Goal: Transaction & Acquisition: Obtain resource

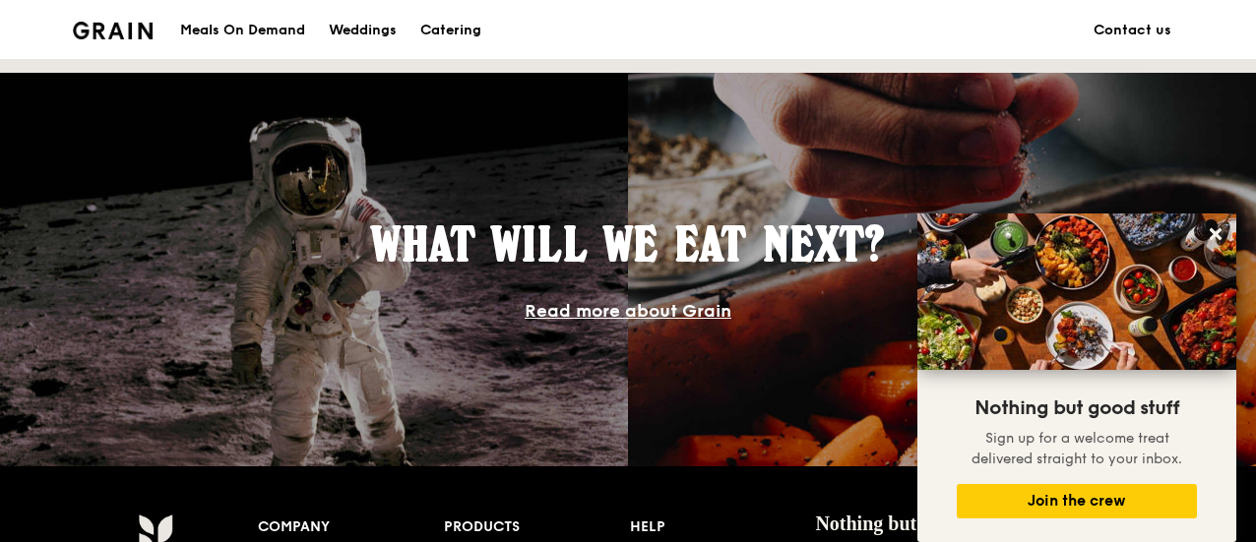
scroll to position [1360, 0]
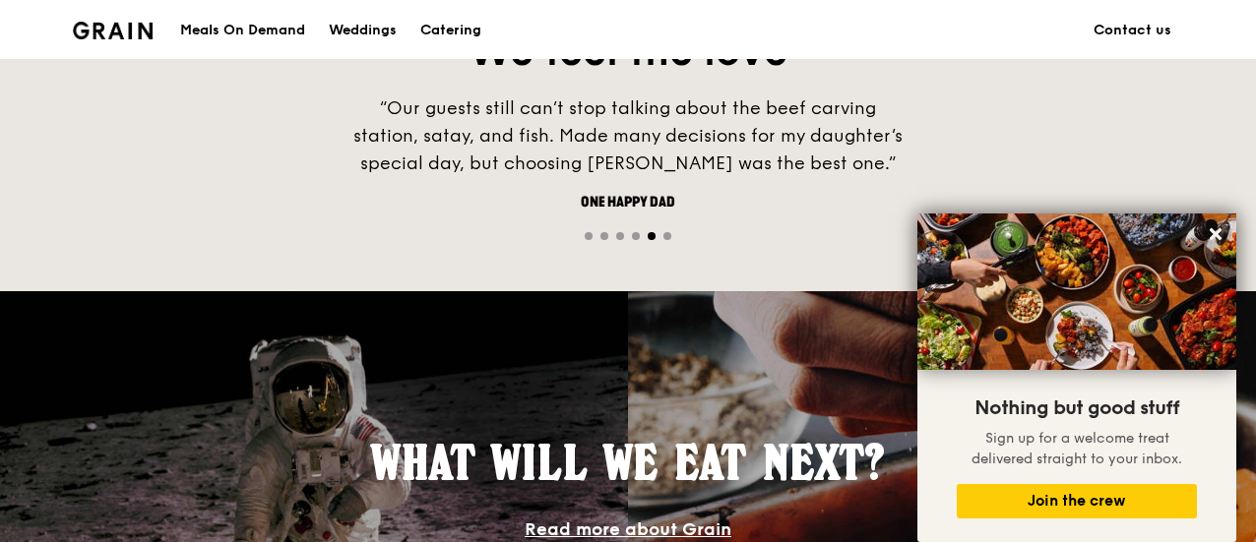
drag, startPoint x: 1217, startPoint y: 229, endPoint x: 892, endPoint y: 320, distance: 337.2
click at [1217, 229] on icon at bounding box center [1216, 234] width 18 height 18
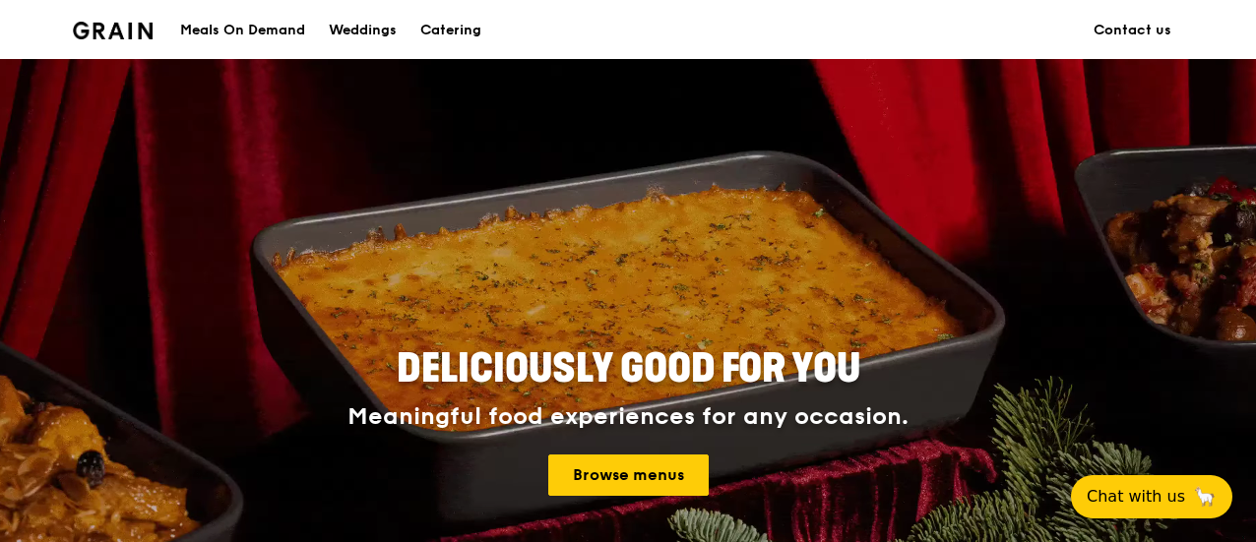
scroll to position [0, 0]
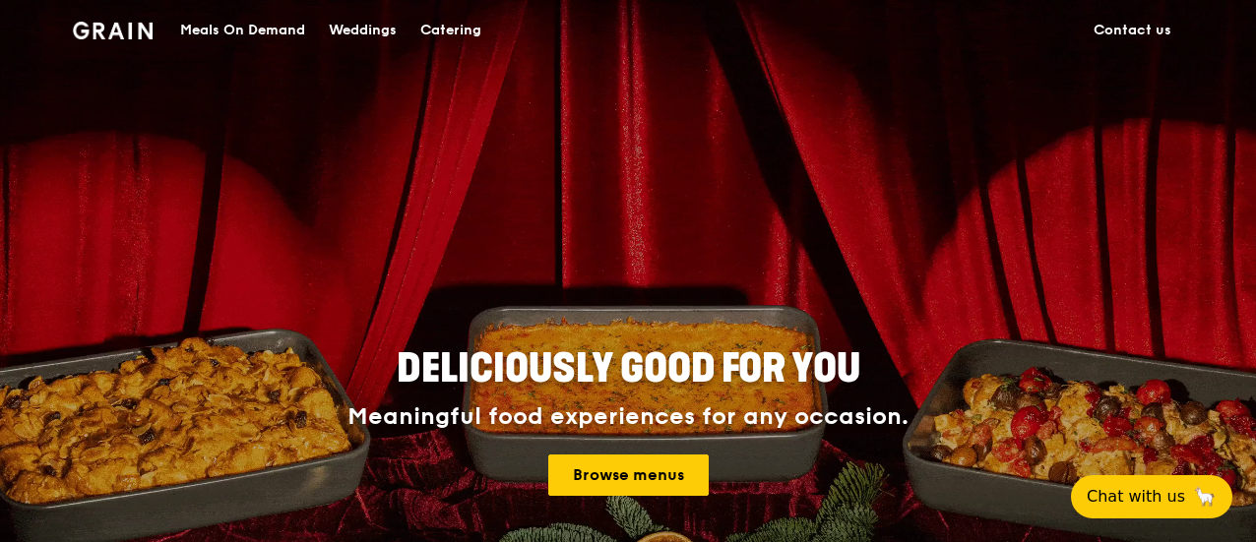
click at [457, 32] on div "Catering" at bounding box center [450, 30] width 61 height 59
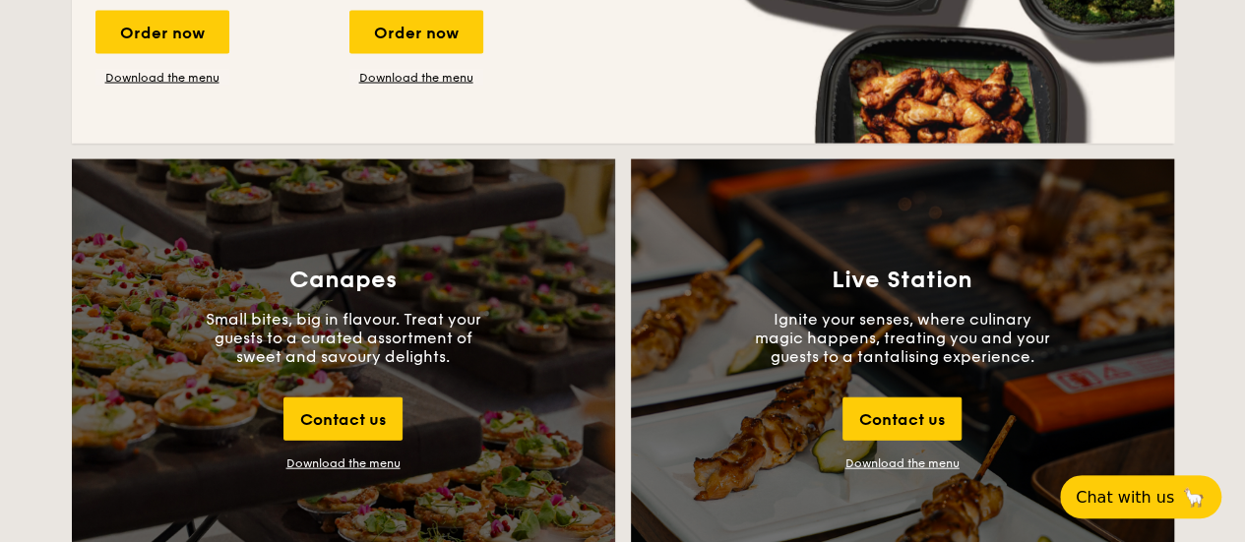
scroll to position [2067, 0]
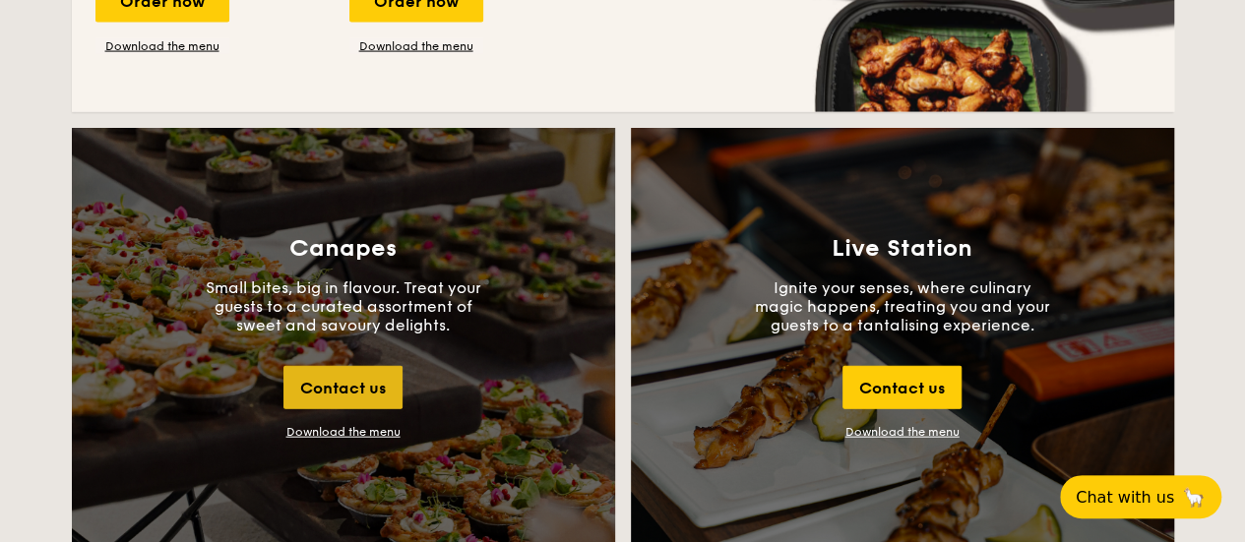
click at [384, 398] on div "Contact us" at bounding box center [342, 387] width 119 height 43
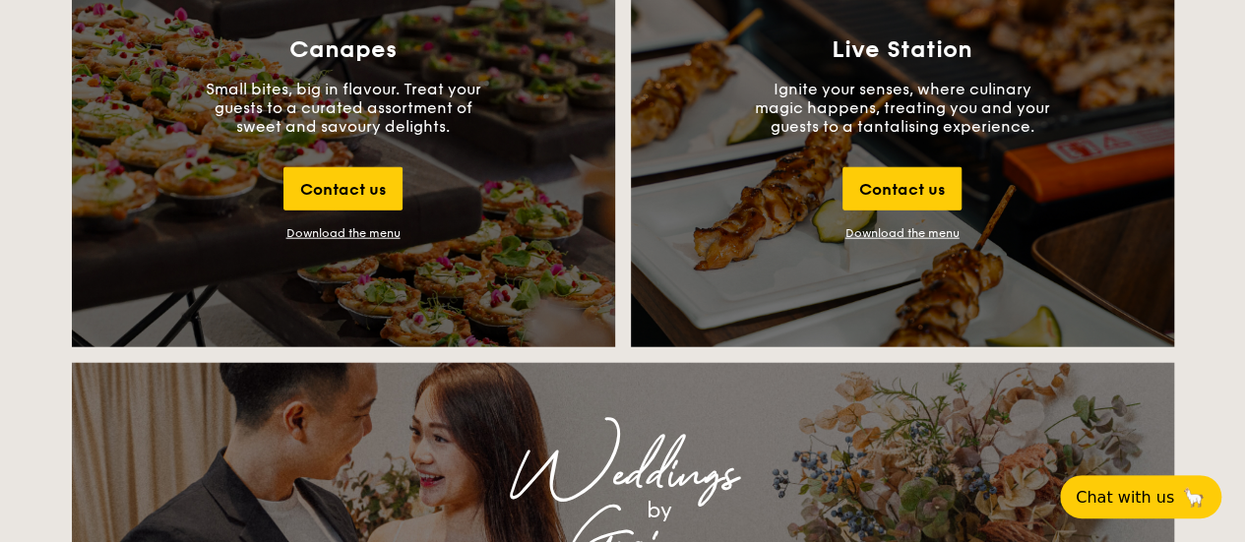
scroll to position [2237, 0]
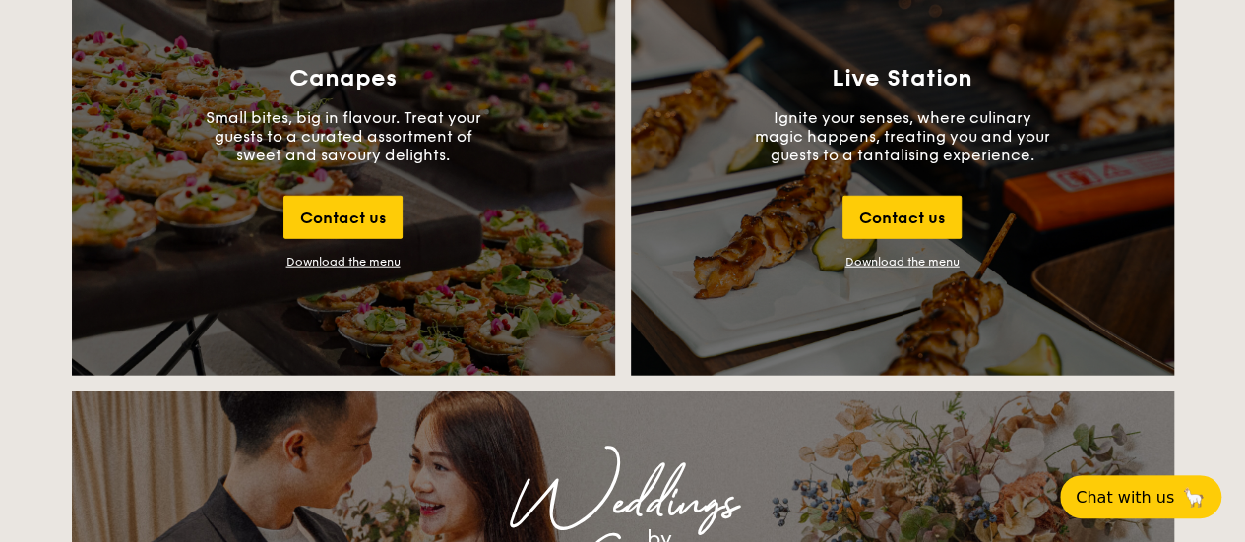
drag, startPoint x: 370, startPoint y: 261, endPoint x: 346, endPoint y: 263, distance: 23.7
click at [346, 263] on div "Download the menu" at bounding box center [343, 262] width 114 height 14
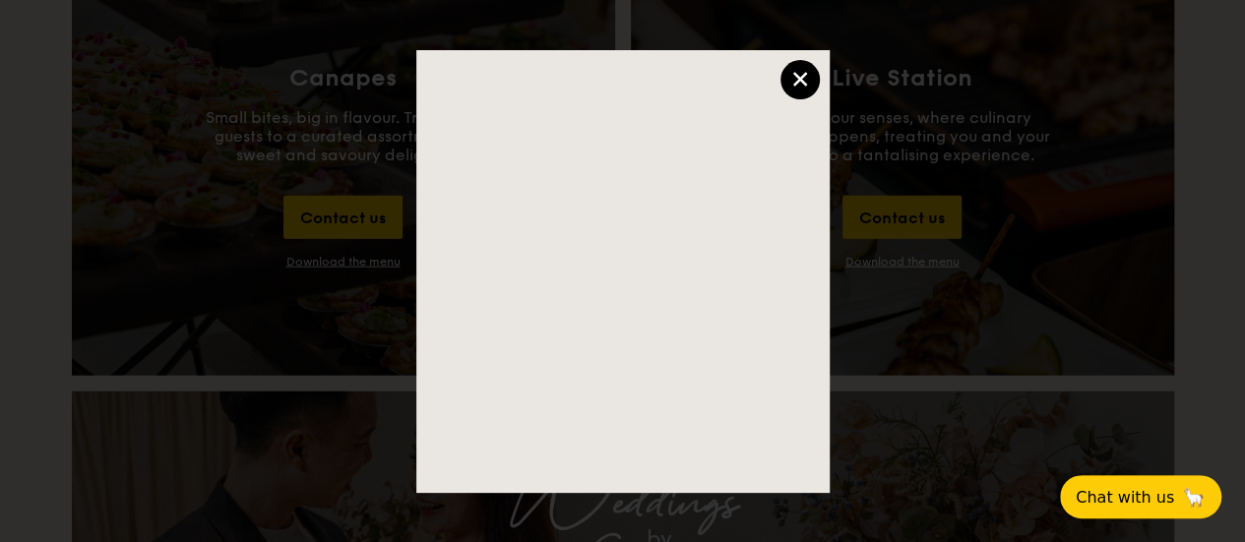
click at [805, 79] on div "×" at bounding box center [800, 79] width 39 height 39
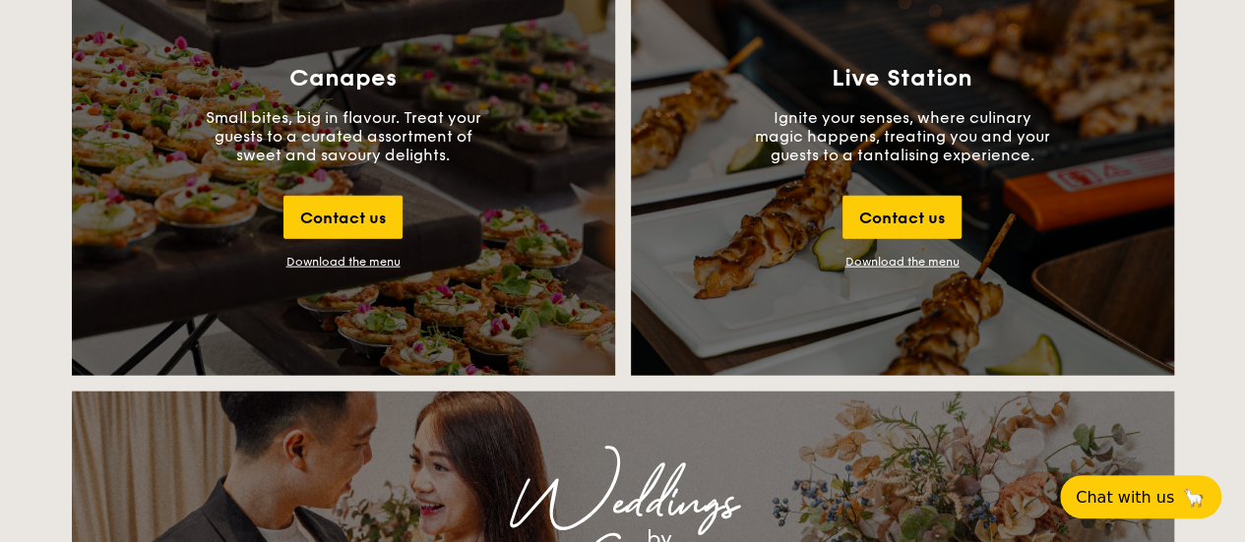
click at [925, 257] on link "Download the menu" at bounding box center [903, 262] width 114 height 14
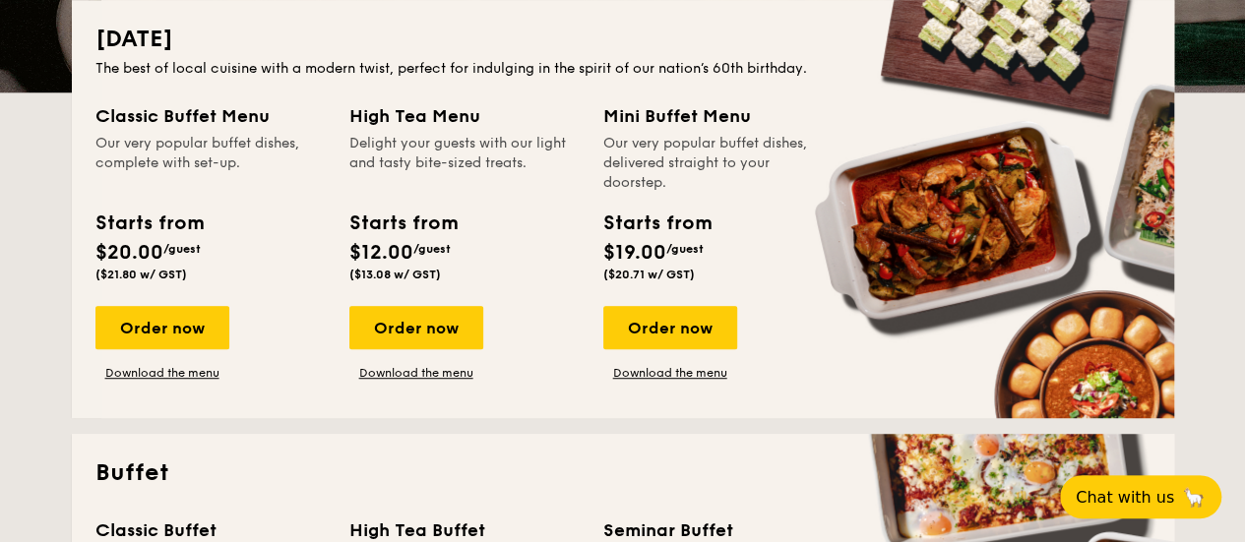
scroll to position [466, 0]
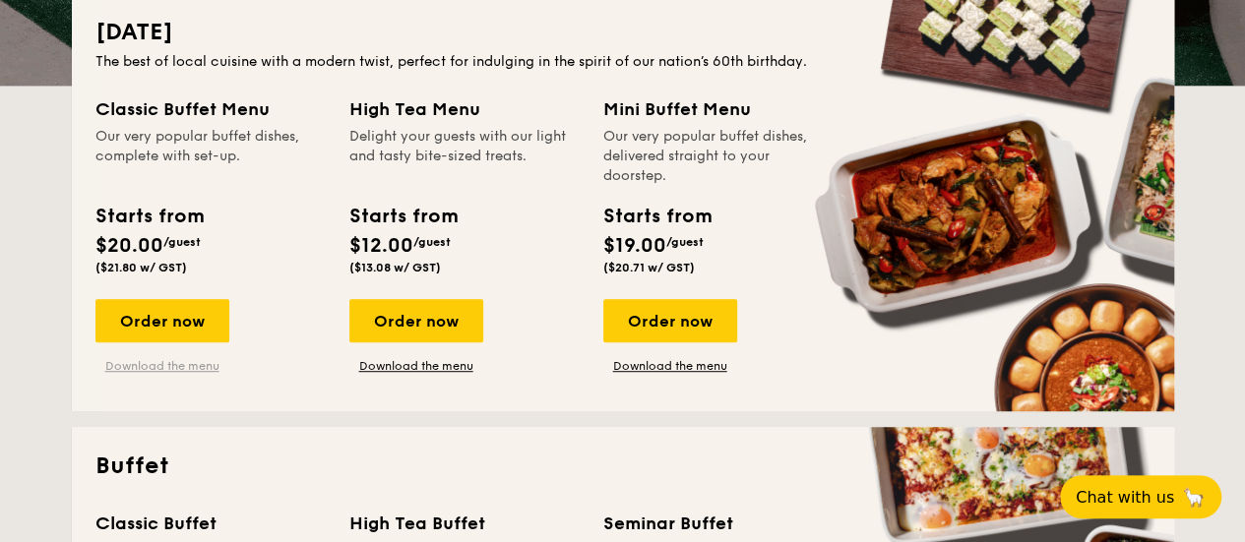
click at [185, 369] on link "Download the menu" at bounding box center [162, 366] width 134 height 16
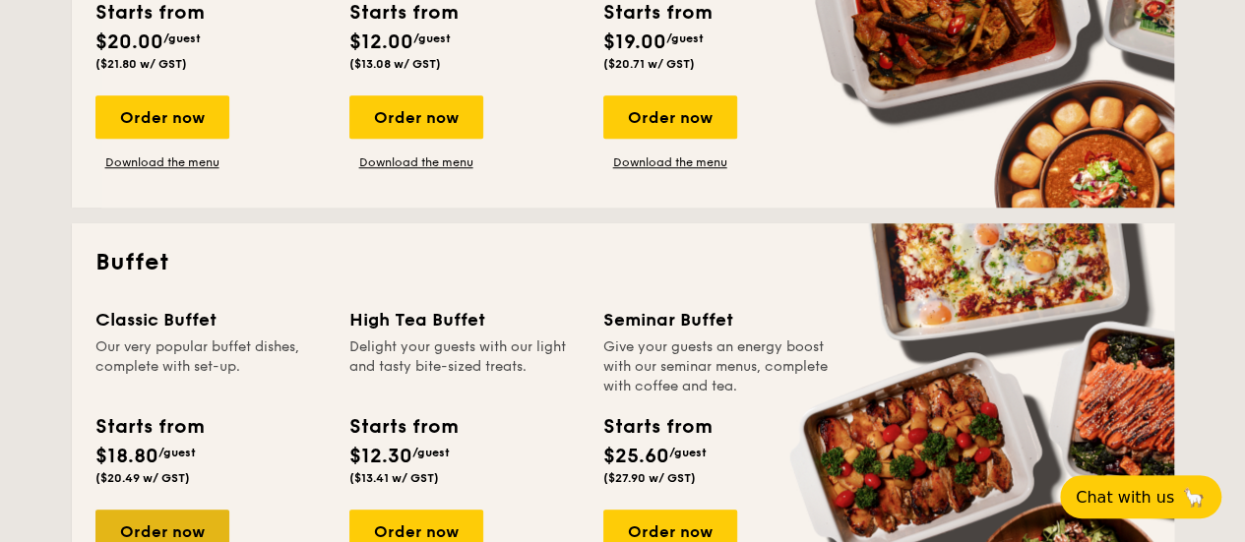
scroll to position [761, 0]
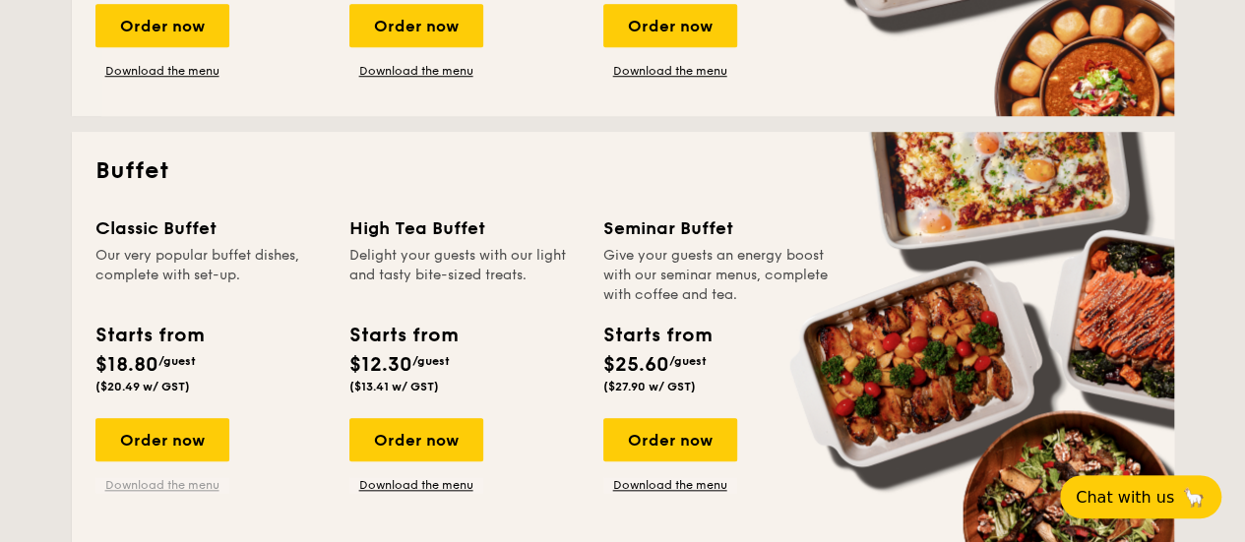
click at [163, 486] on link "Download the menu" at bounding box center [162, 485] width 134 height 16
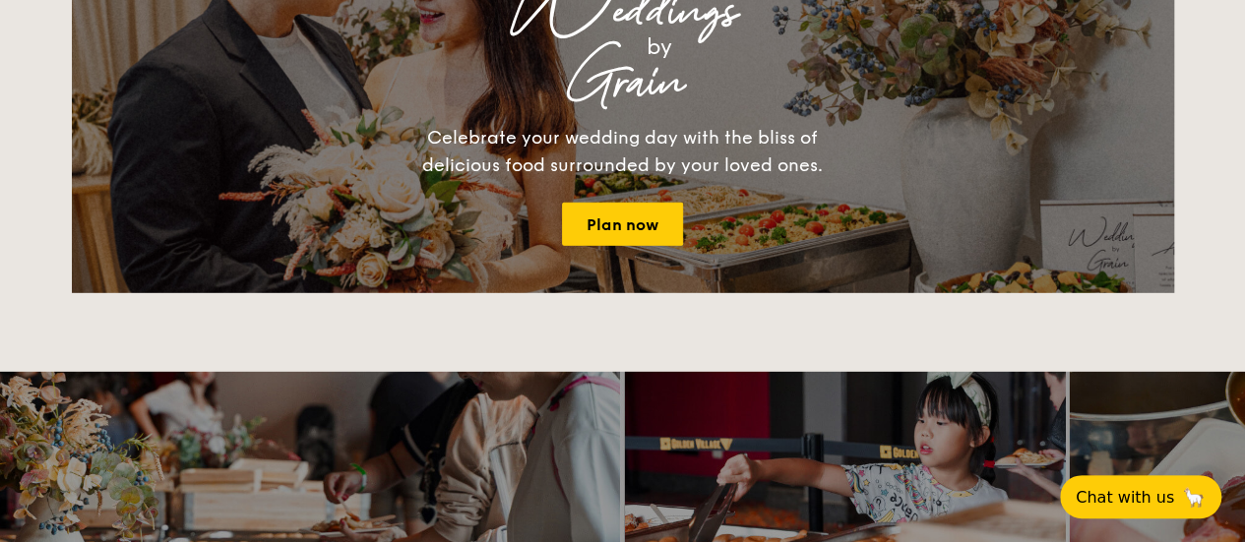
scroll to position [2631, 0]
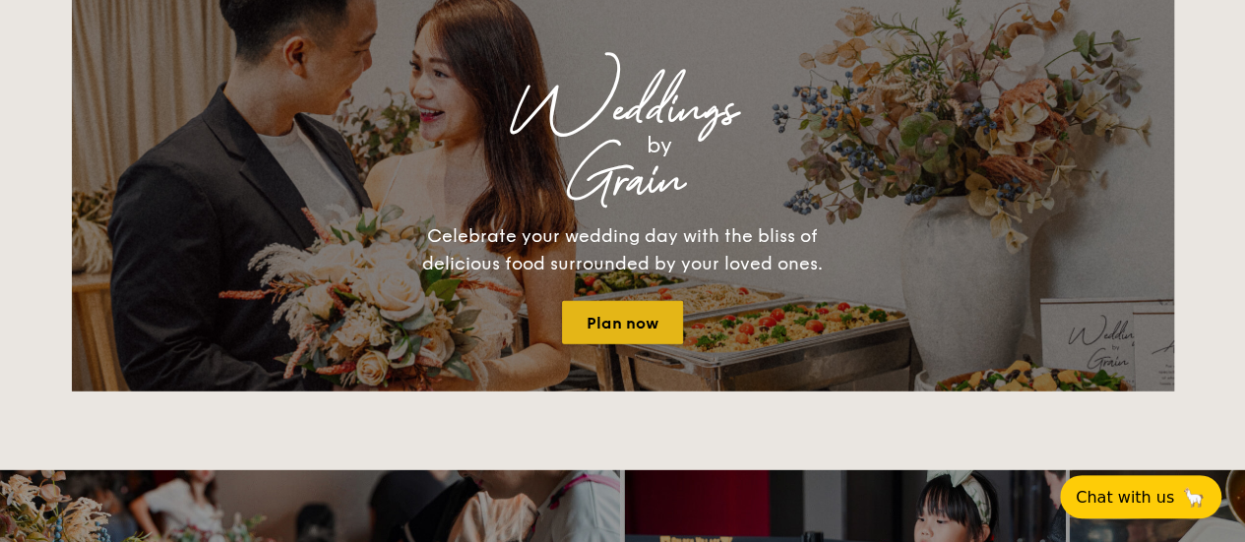
click at [628, 310] on link "Plan now" at bounding box center [622, 322] width 121 height 43
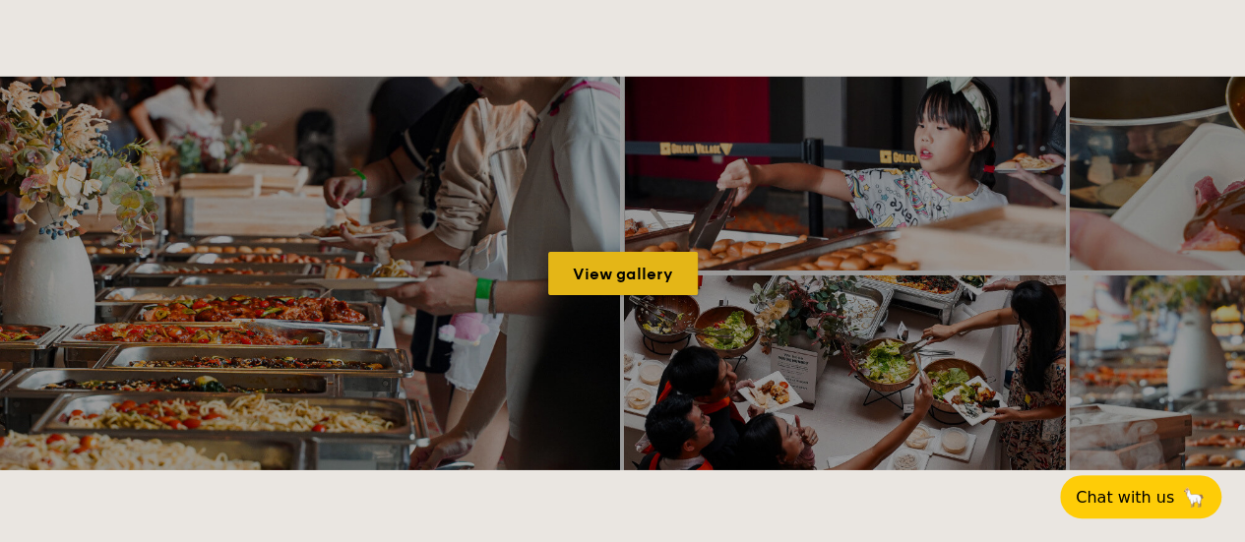
click at [622, 263] on link "View gallery" at bounding box center [623, 273] width 150 height 43
